Goal: Navigation & Orientation: Find specific page/section

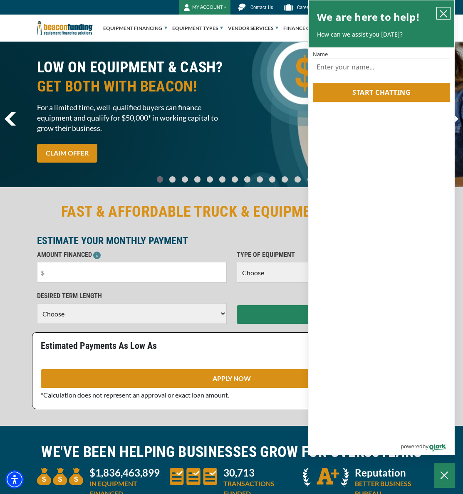
click at [445, 13] on icon "close chatbox" at bounding box center [443, 14] width 8 height 8
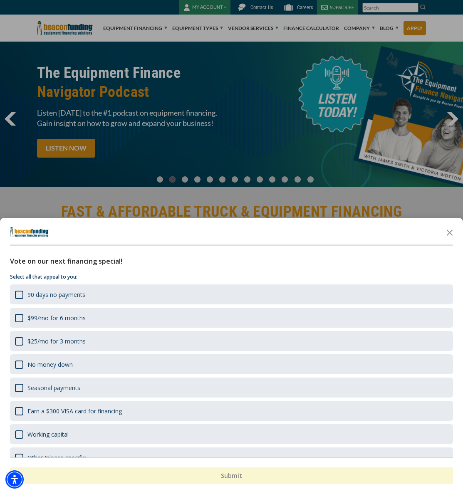
click at [154, 27] on div "button" at bounding box center [231, 247] width 463 height 494
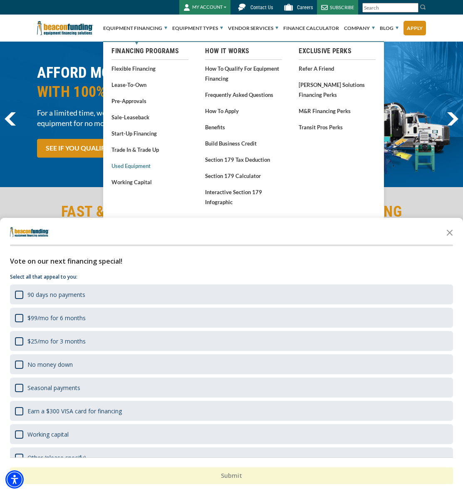
click at [141, 168] on link "Used Equipment" at bounding box center [149, 165] width 77 height 10
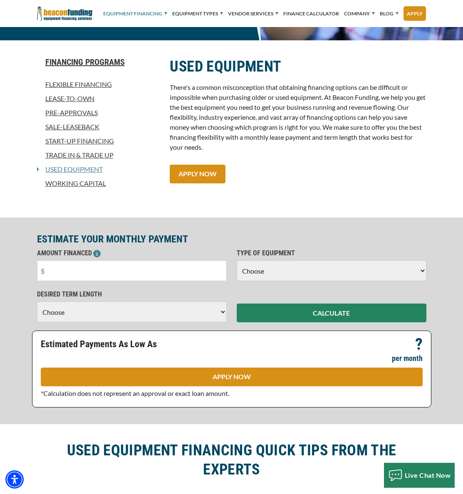
scroll to position [141, 0]
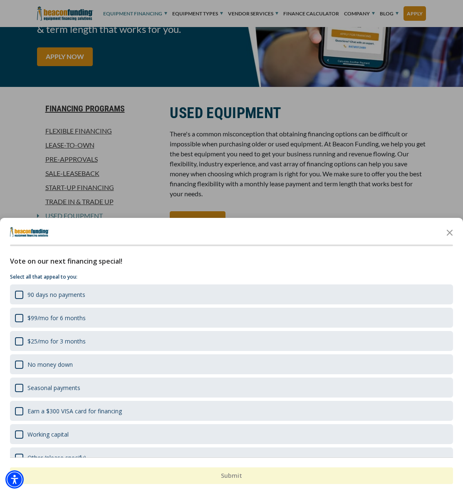
click at [165, 12] on div at bounding box center [231, 247] width 463 height 494
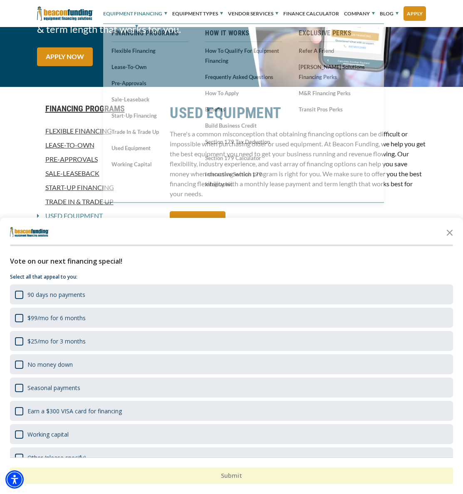
click at [162, 13] on link "Equipment Financing" at bounding box center [135, 13] width 64 height 25
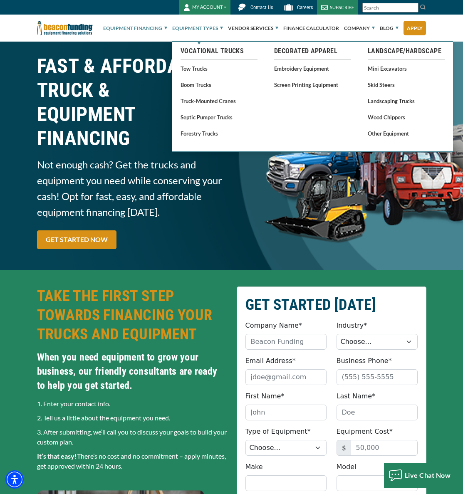
click at [214, 28] on link "Equipment Types" at bounding box center [197, 28] width 51 height 27
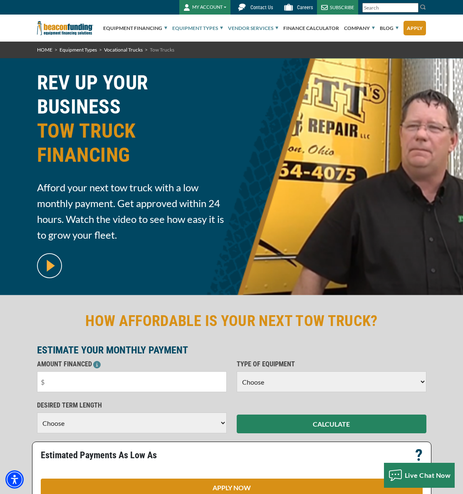
click at [274, 29] on link "Vendor Services" at bounding box center [253, 28] width 50 height 27
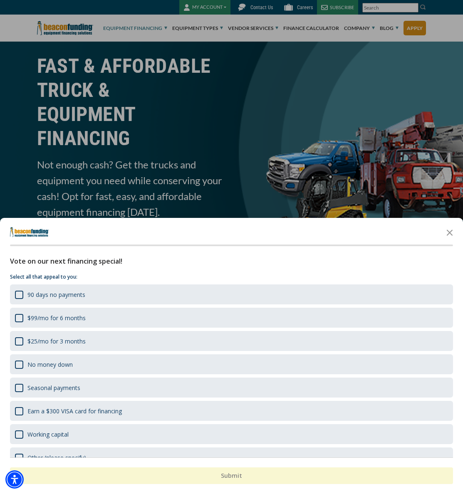
click at [163, 27] on div "button" at bounding box center [231, 247] width 463 height 494
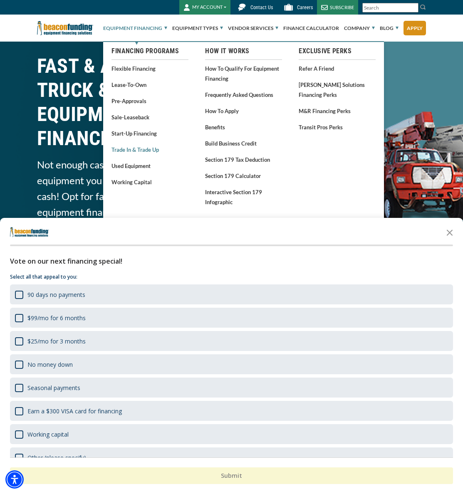
click at [134, 149] on link "Trade In & Trade Up" at bounding box center [149, 149] width 77 height 10
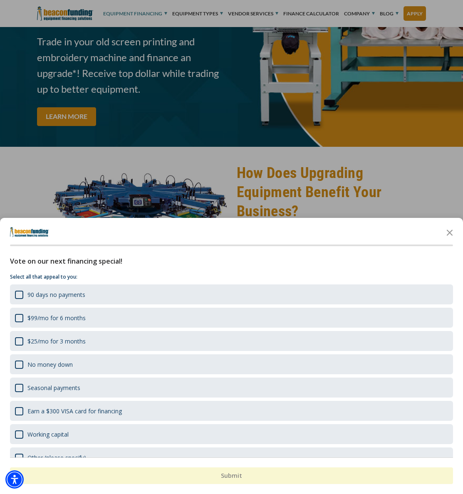
scroll to position [119, 0]
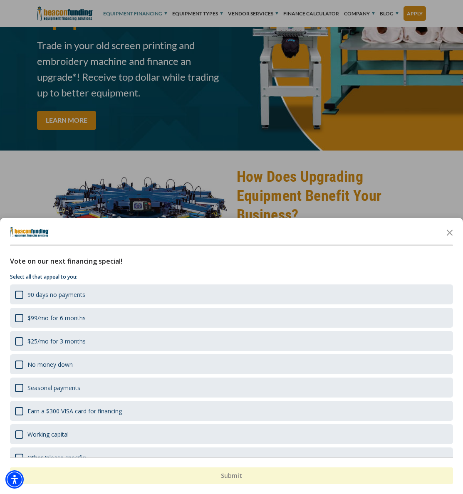
click at [367, 11] on div "button" at bounding box center [231, 247] width 463 height 494
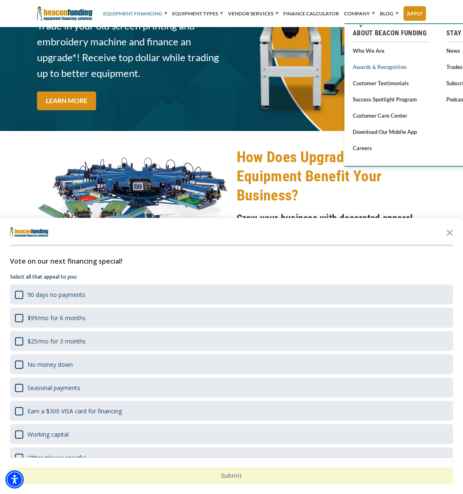
scroll to position [139, 0]
click at [376, 117] on link "Customer Care Center" at bounding box center [390, 115] width 77 height 10
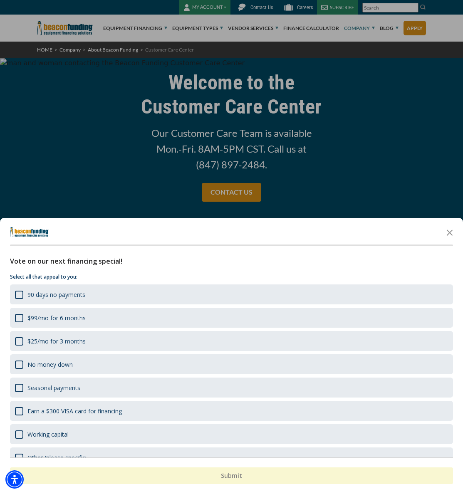
click at [219, 28] on div "button" at bounding box center [231, 247] width 463 height 494
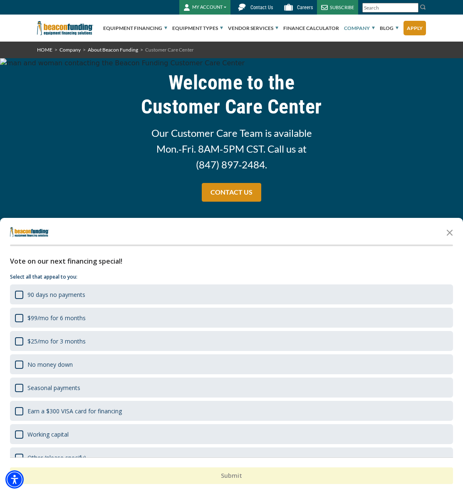
click at [219, 28] on link "Equipment Types" at bounding box center [197, 28] width 51 height 27
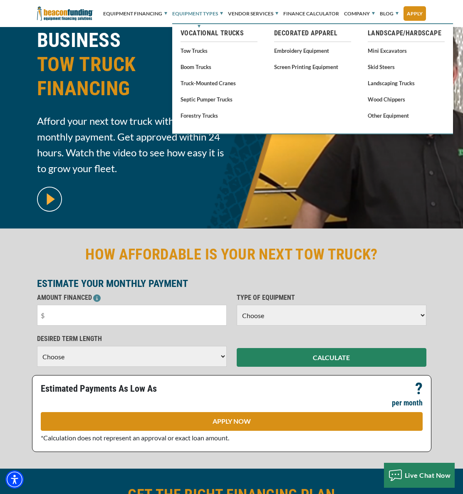
scroll to position [67, 0]
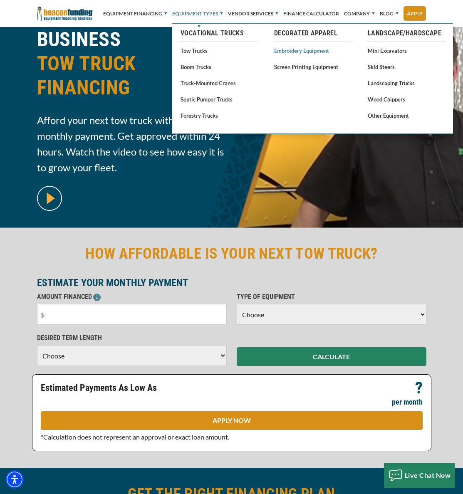
click at [311, 52] on link "Embroidery Equipment" at bounding box center [312, 50] width 77 height 10
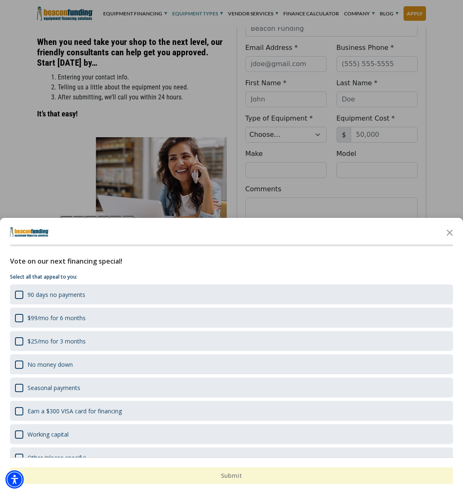
scroll to position [710, 0]
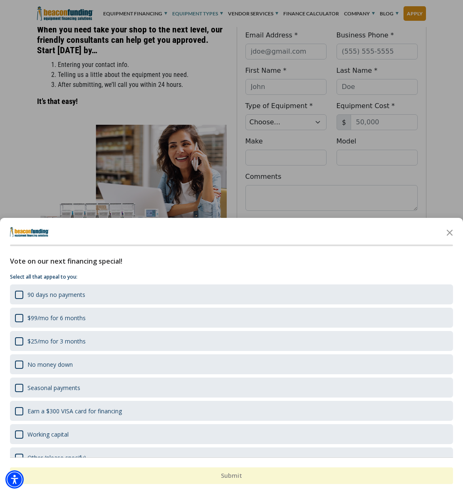
click at [452, 234] on icon "Close the survey" at bounding box center [449, 232] width 17 height 17
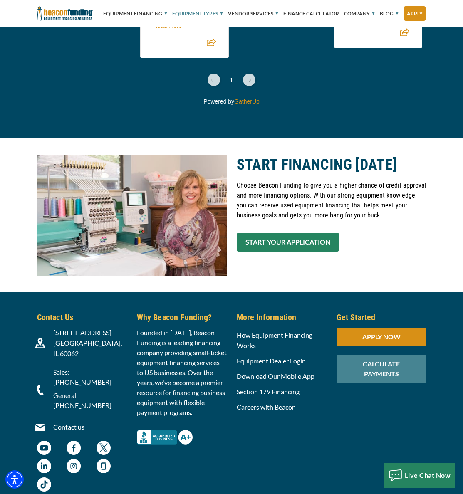
scroll to position [3233, 0]
